Goal: Task Accomplishment & Management: Manage account settings

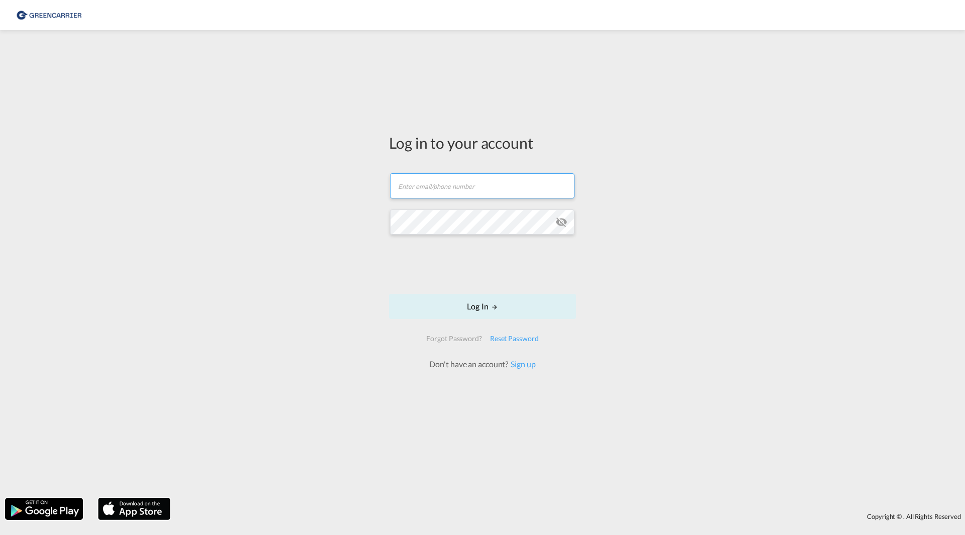
click at [443, 189] on input "text" at bounding box center [482, 185] width 185 height 25
click at [443, 192] on input "text" at bounding box center [482, 185] width 185 height 25
type input "[PERSON_NAME][EMAIL_ADDRESS][DOMAIN_NAME]"
click at [564, 223] on md-icon "icon-eye-off" at bounding box center [562, 222] width 12 height 12
click at [488, 300] on button "Log In" at bounding box center [482, 306] width 187 height 25
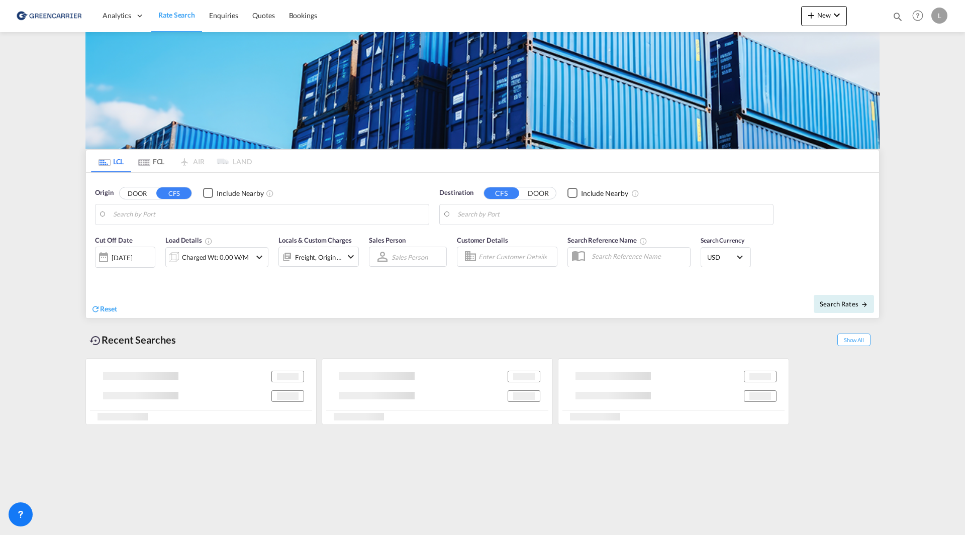
type input "SE-42834, Kållered, [GEOGRAPHIC_DATA]"
type input "Haiphong, VNHPH"
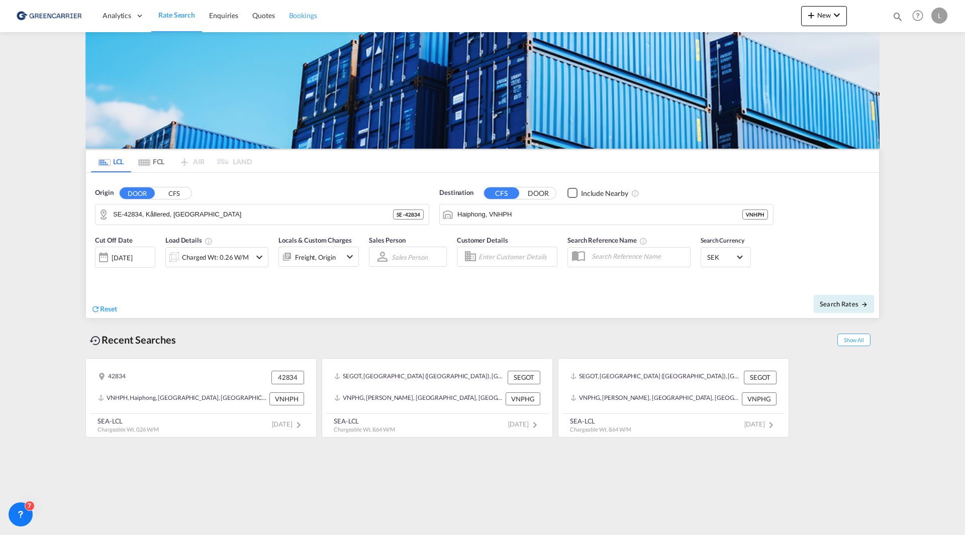
click at [300, 16] on span "Bookings" at bounding box center [303, 15] width 28 height 9
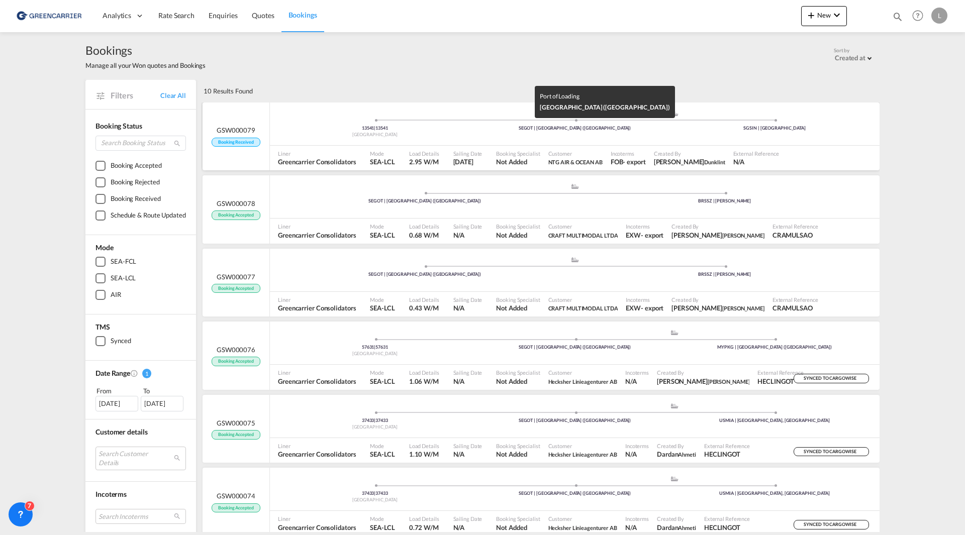
click at [486, 130] on div "SEGOT | [GEOGRAPHIC_DATA] ([GEOGRAPHIC_DATA])" at bounding box center [575, 128] width 200 height 7
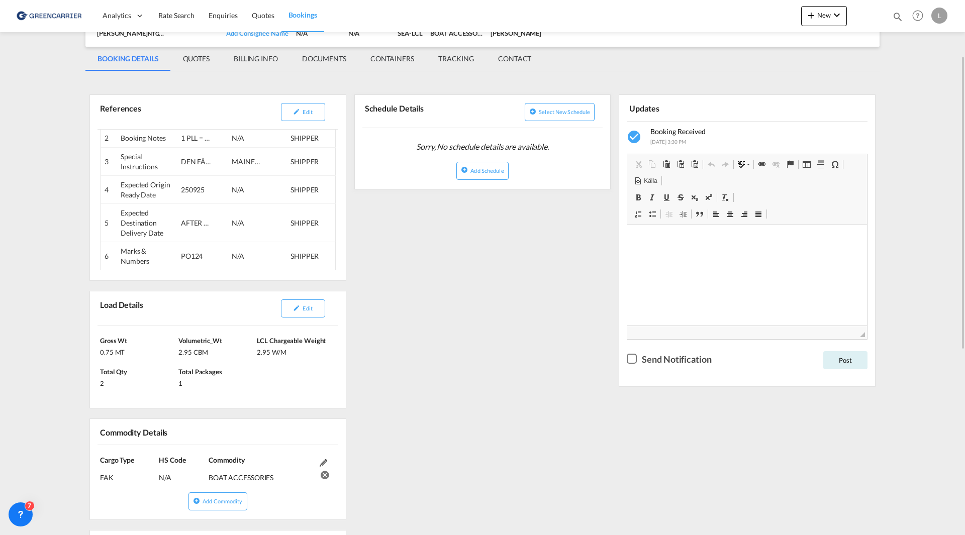
scroll to position [201, 0]
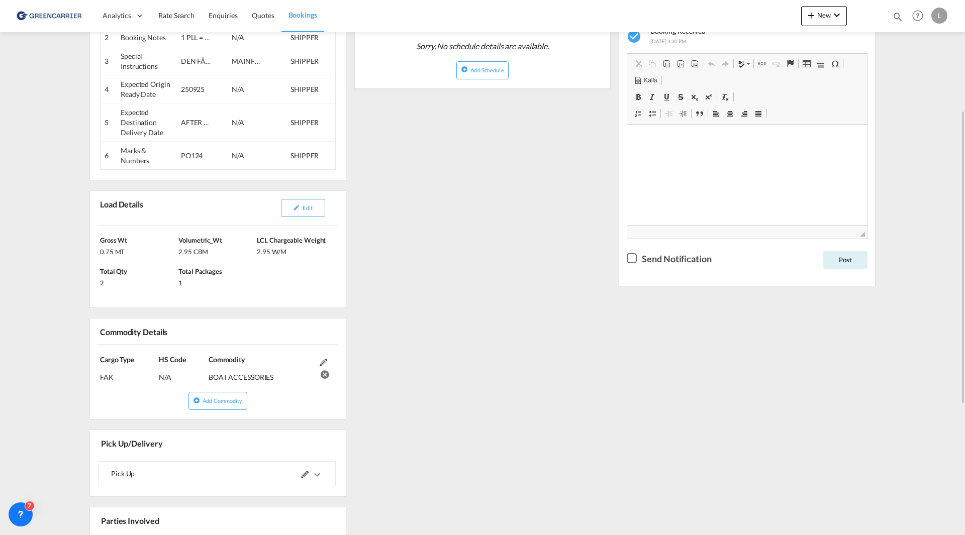
drag, startPoint x: 564, startPoint y: 338, endPoint x: 562, endPoint y: 277, distance: 61.4
click at [564, 338] on div "References Edit Inquiry No. N/A Quotation No. N/A Search Reference SEGOT to SGS…" at bounding box center [482, 361] width 794 height 771
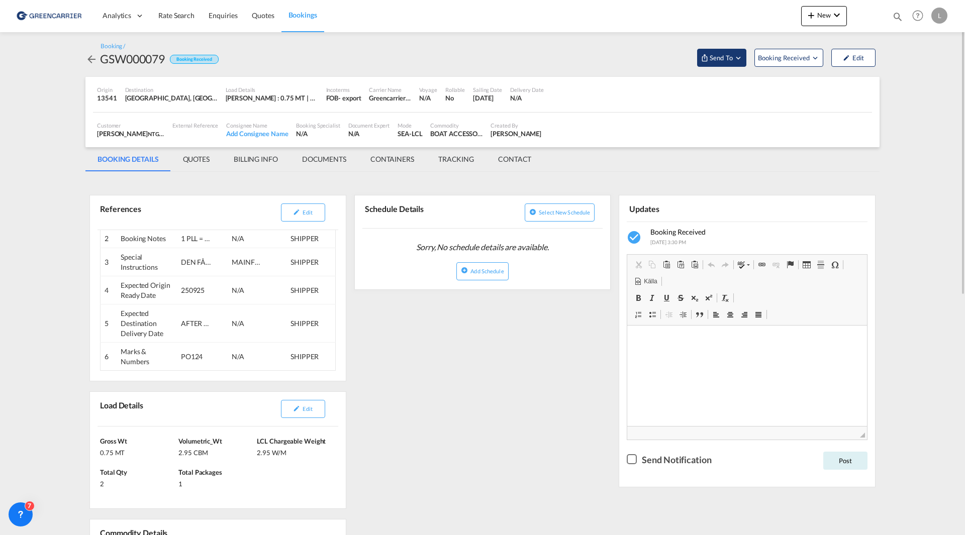
click at [733, 59] on span "Send To" at bounding box center [721, 58] width 25 height 10
click at [766, 73] on md-menu-item "Cargowise Yet to sync" at bounding box center [745, 87] width 97 height 33
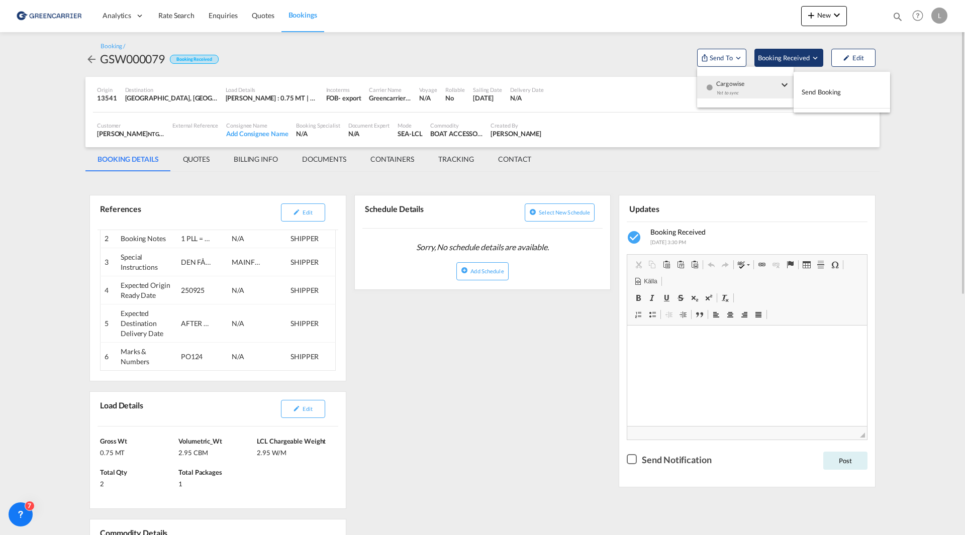
click at [774, 64] on md-backdrop at bounding box center [482, 267] width 965 height 535
click at [773, 59] on span "Booking Received" at bounding box center [784, 58] width 53 height 10
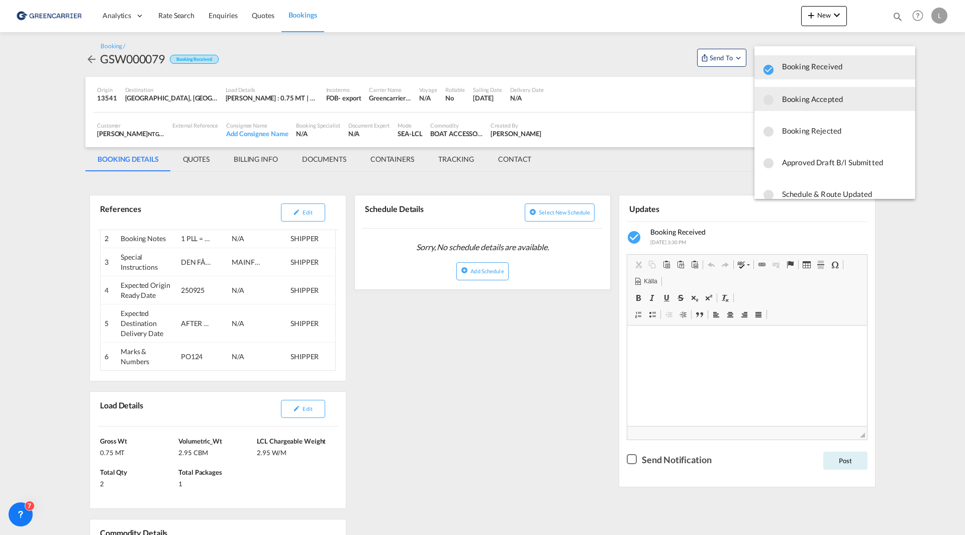
click at [812, 95] on span "Booking Accepted" at bounding box center [844, 99] width 125 height 18
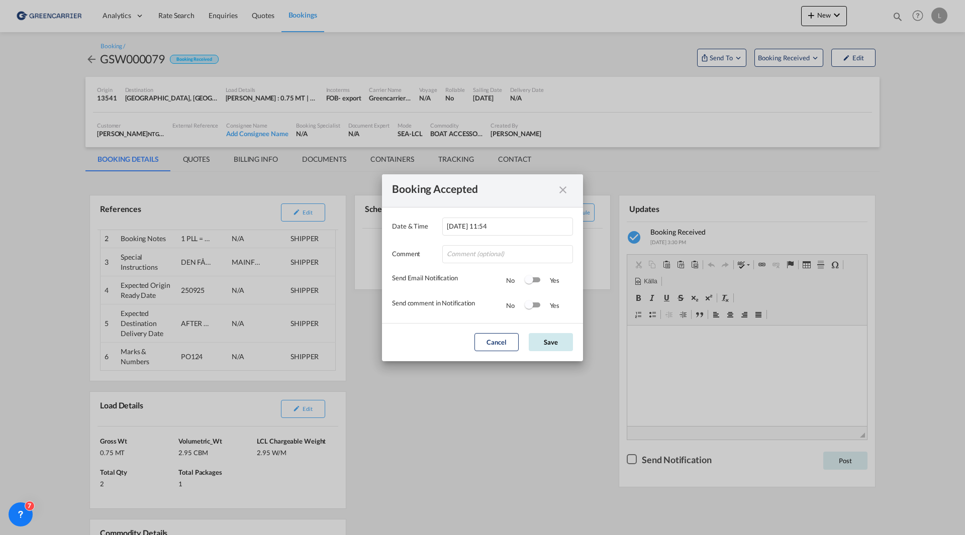
click at [546, 344] on button "Save" at bounding box center [551, 342] width 44 height 18
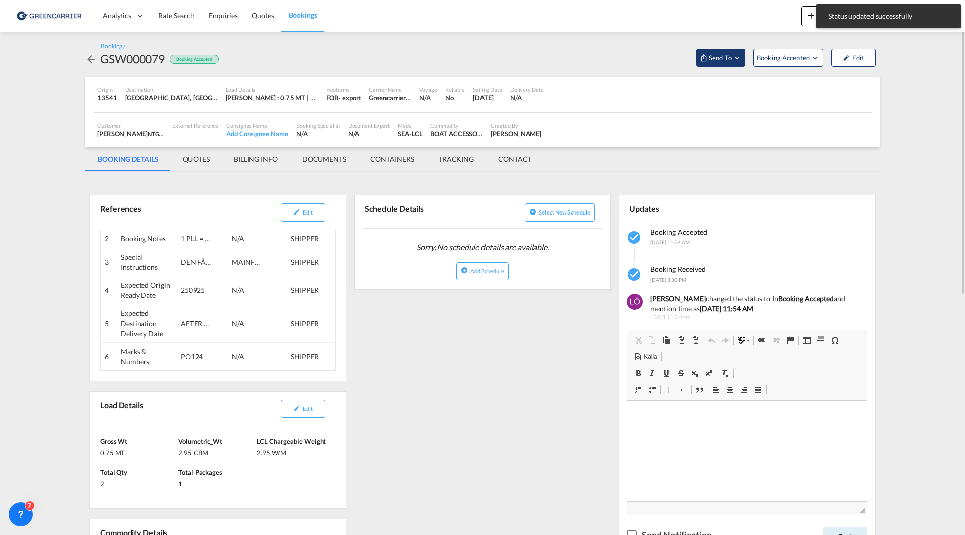
click at [736, 56] on md-icon "Open demo menu" at bounding box center [737, 57] width 9 height 9
click at [807, 94] on span "Send Booking" at bounding box center [821, 92] width 40 height 16
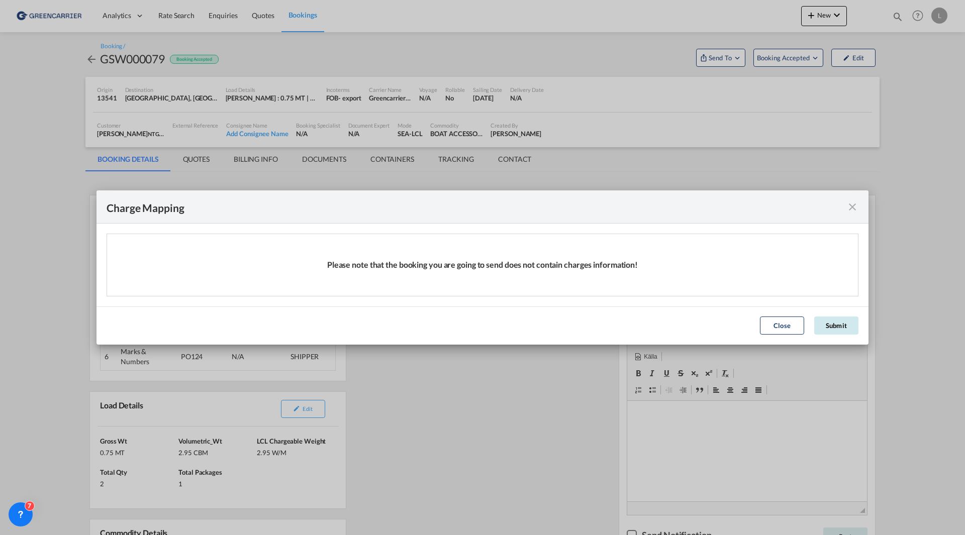
click at [833, 327] on button "Submit" at bounding box center [837, 326] width 44 height 18
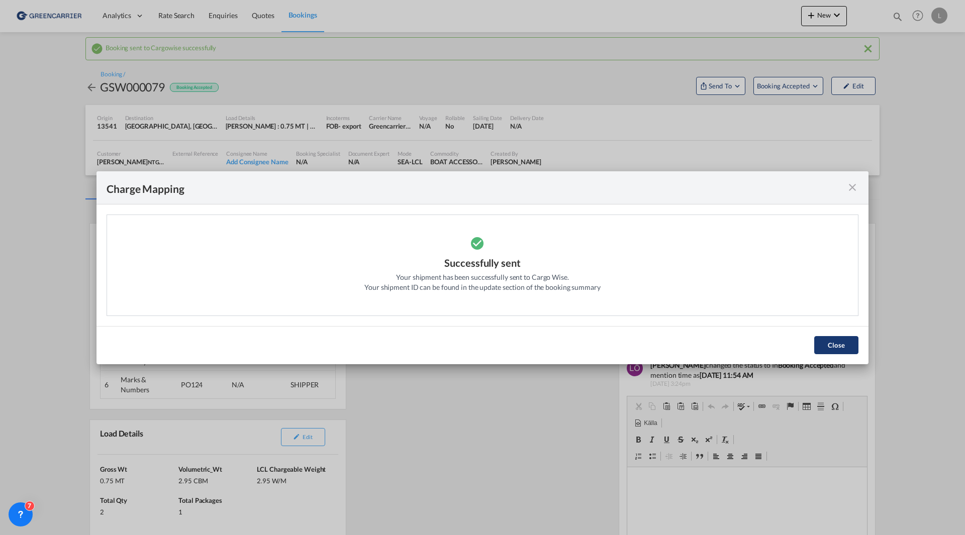
click at [832, 351] on button "Close" at bounding box center [837, 345] width 44 height 18
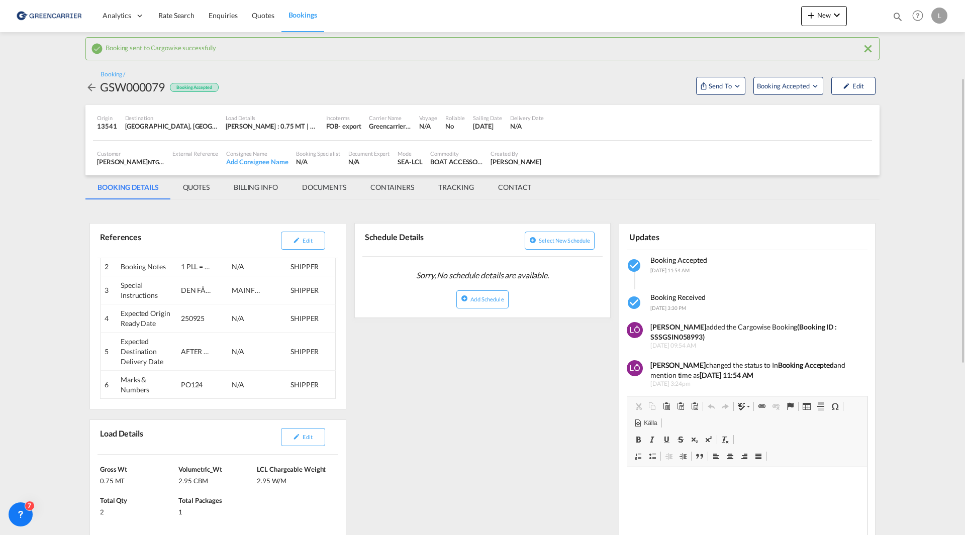
scroll to position [50, 0]
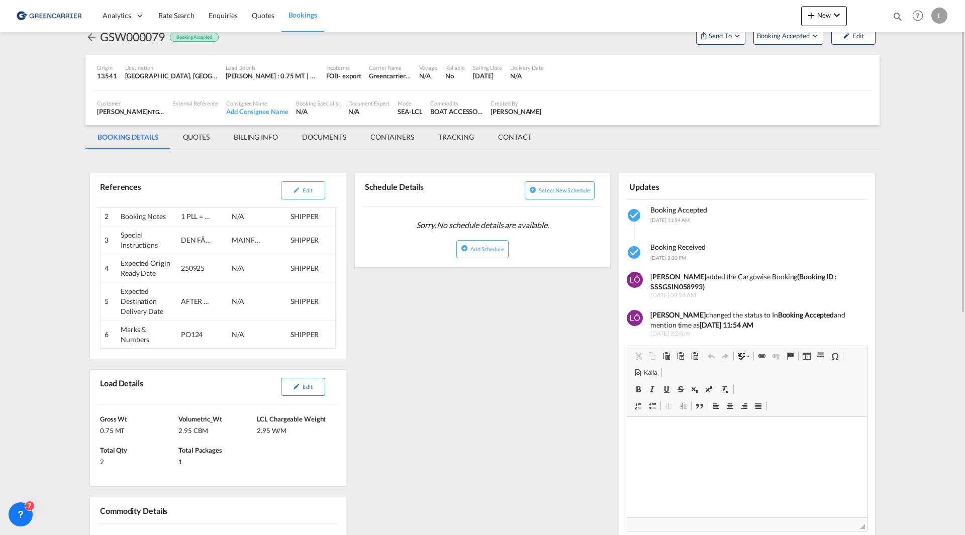
click at [295, 390] on md-icon "icon-pencil" at bounding box center [296, 386] width 7 height 7
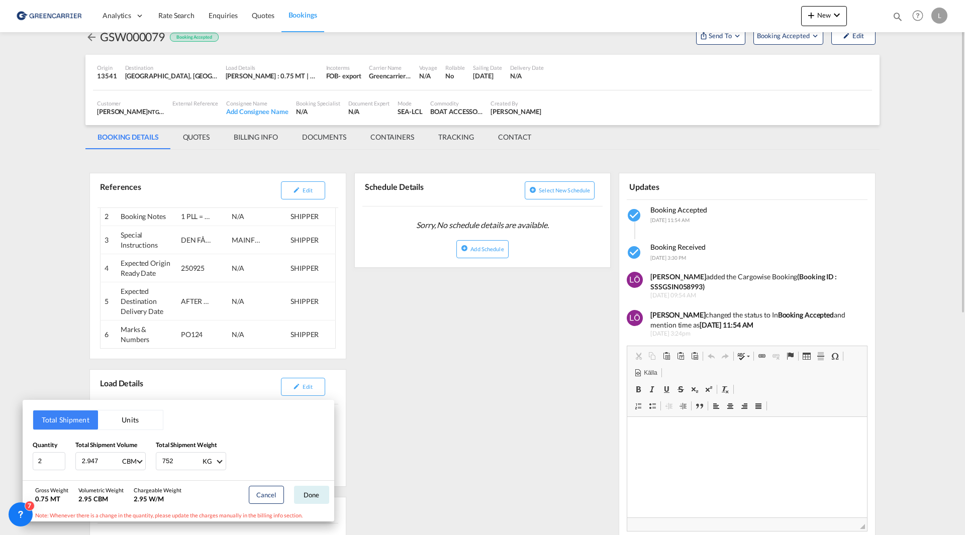
click at [526, 360] on div "Total Shipment Units Quantity 2 Total Shipment Volume 2.947 CBM CBM CFT Total S…" at bounding box center [482, 267] width 965 height 535
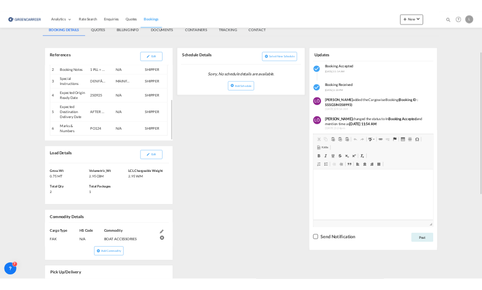
scroll to position [27, 0]
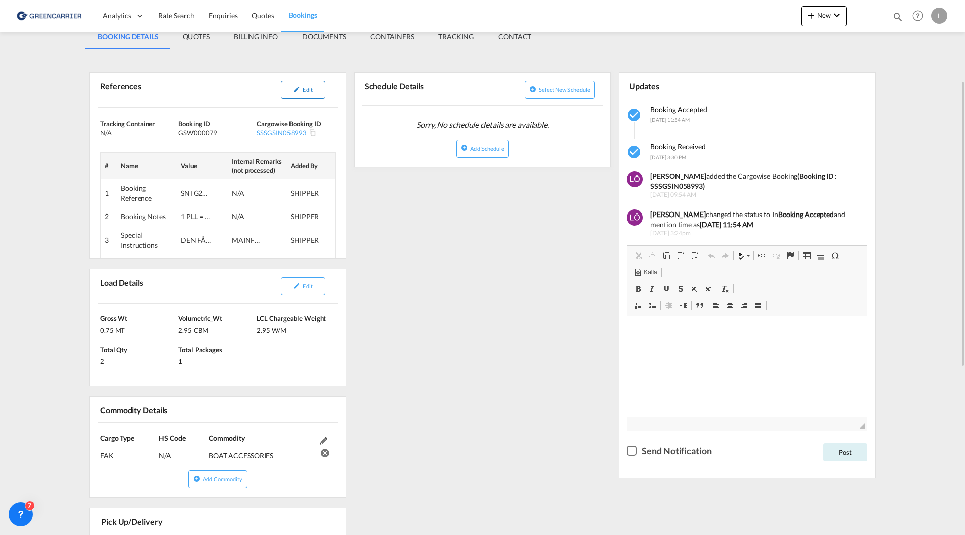
click at [303, 93] on span "Edit" at bounding box center [308, 89] width 10 height 7
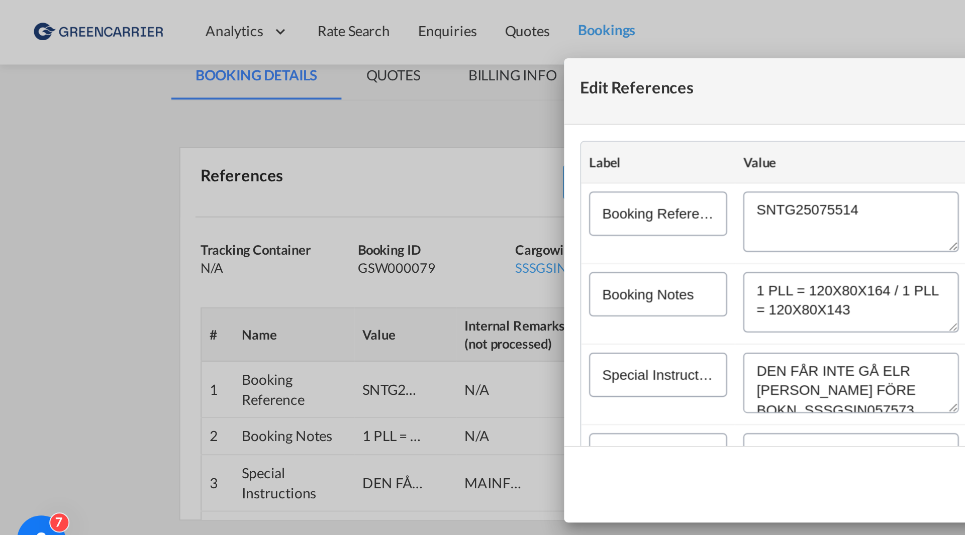
scroll to position [151, 0]
